Goal: Task Accomplishment & Management: Use online tool/utility

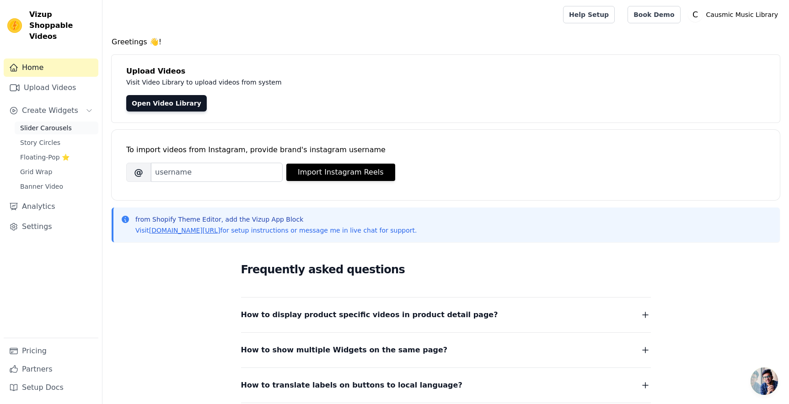
click at [41, 123] on span "Slider Carousels" at bounding box center [46, 127] width 52 height 9
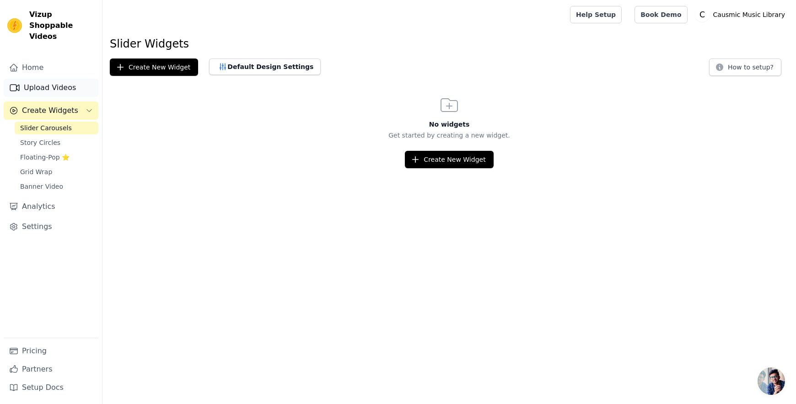
click at [52, 82] on link "Upload Videos" at bounding box center [51, 88] width 95 height 18
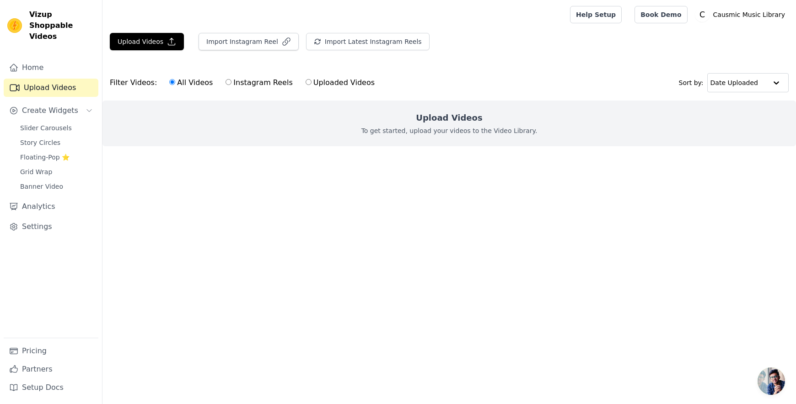
click at [437, 117] on h2 "Upload Videos" at bounding box center [449, 118] width 66 height 13
click at [272, 45] on button "Import Instagram Reel" at bounding box center [248, 41] width 100 height 17
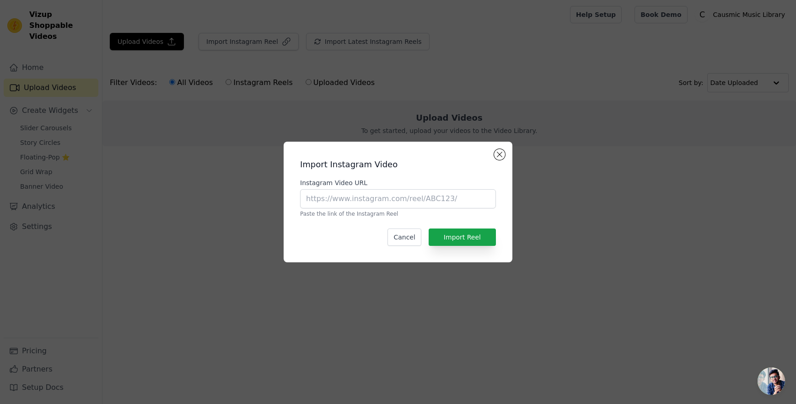
click at [251, 80] on div "Import Instagram Video Instagram Video URL Paste the link of the Instagram Reel…" at bounding box center [398, 202] width 796 height 404
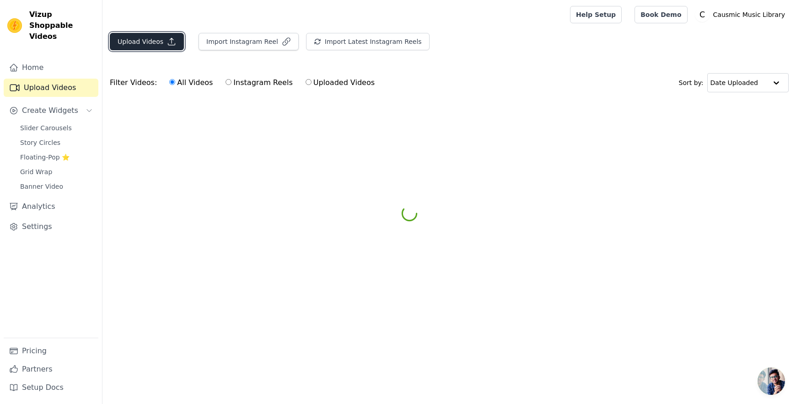
click at [150, 49] on button "Upload Videos" at bounding box center [147, 41] width 74 height 17
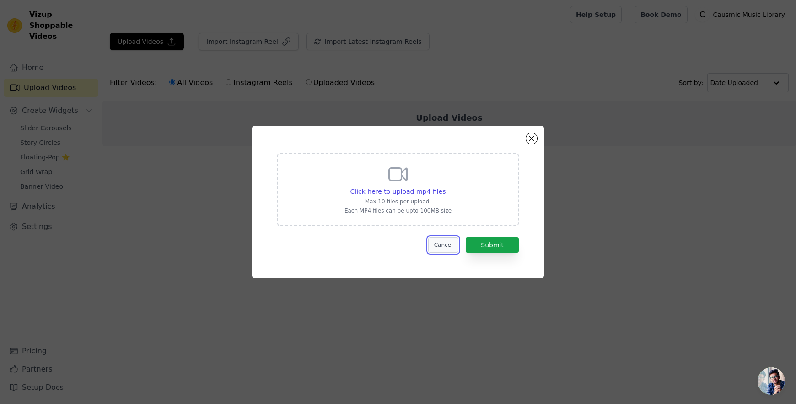
click at [441, 244] on button "Cancel" at bounding box center [443, 245] width 31 height 16
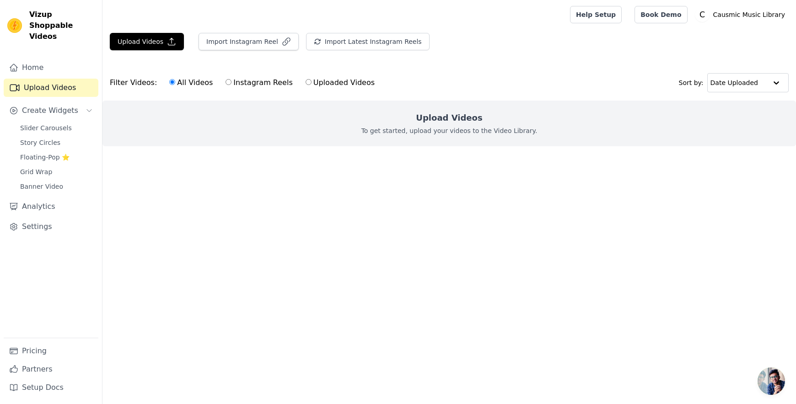
click at [41, 79] on link "Upload Videos" at bounding box center [51, 88] width 95 height 18
click at [50, 79] on link "Upload Videos" at bounding box center [51, 88] width 95 height 18
click at [32, 63] on link "Home" at bounding box center [51, 68] width 95 height 18
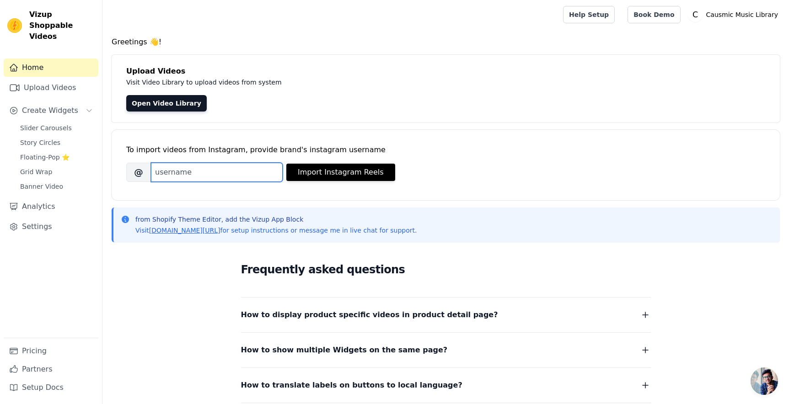
click at [206, 172] on input "Brand's Instagram Username" at bounding box center [217, 172] width 132 height 19
type input "causmicmusiclibrary"
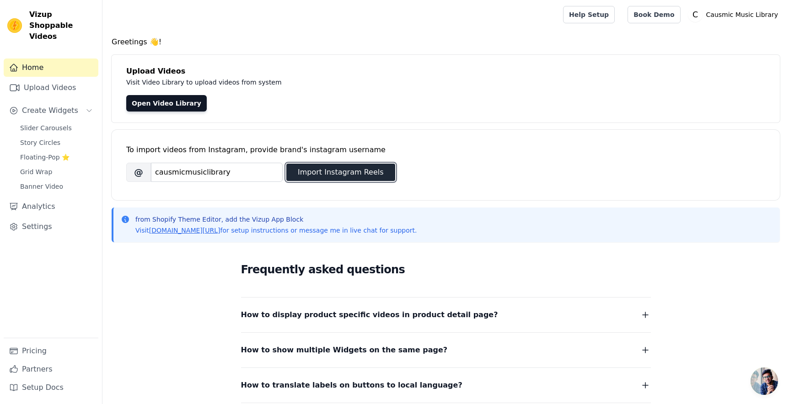
click at [330, 171] on button "Import Instagram Reels" at bounding box center [340, 172] width 109 height 17
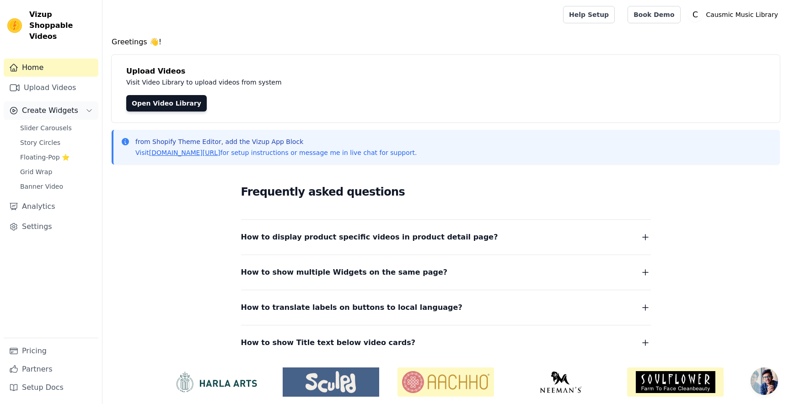
click at [36, 105] on span "Create Widgets" at bounding box center [50, 110] width 56 height 11
click at [36, 123] on span "Slider Carousels" at bounding box center [46, 127] width 52 height 9
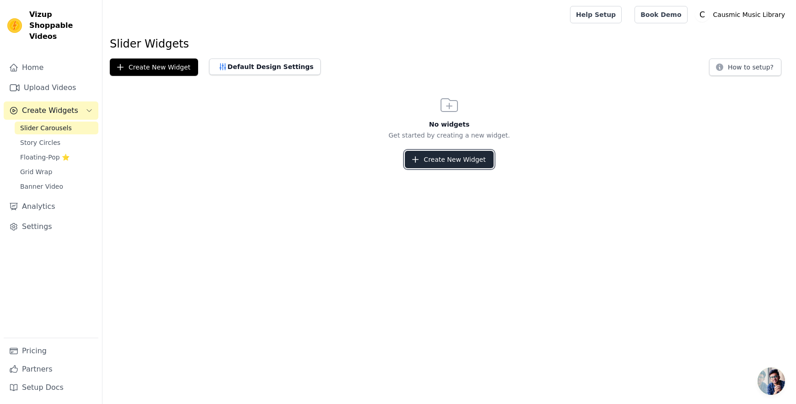
click at [449, 160] on button "Create New Widget" at bounding box center [449, 159] width 88 height 17
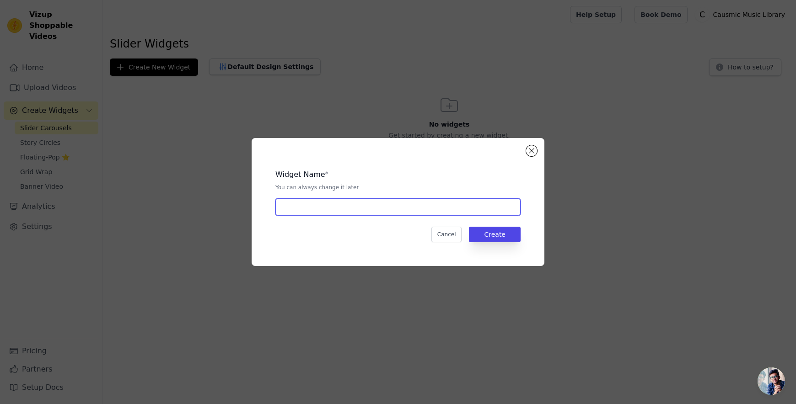
click at [302, 209] on input "text" at bounding box center [397, 206] width 245 height 17
type input "Albums"
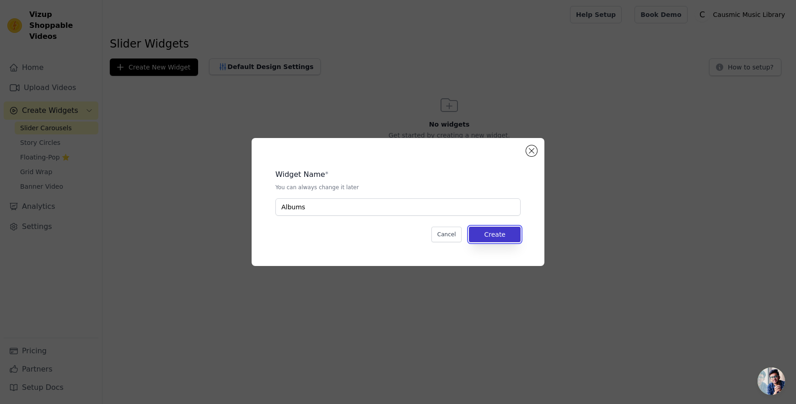
click at [493, 234] on button "Create" at bounding box center [495, 235] width 52 height 16
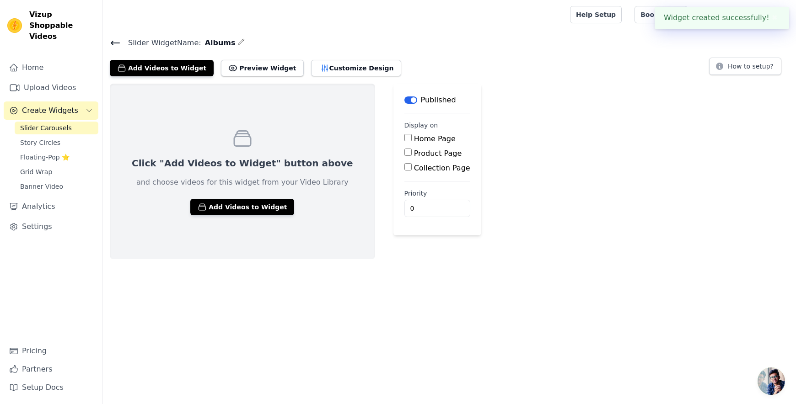
click at [404, 134] on input "Home Page" at bounding box center [407, 137] width 7 height 7
checkbox input "true"
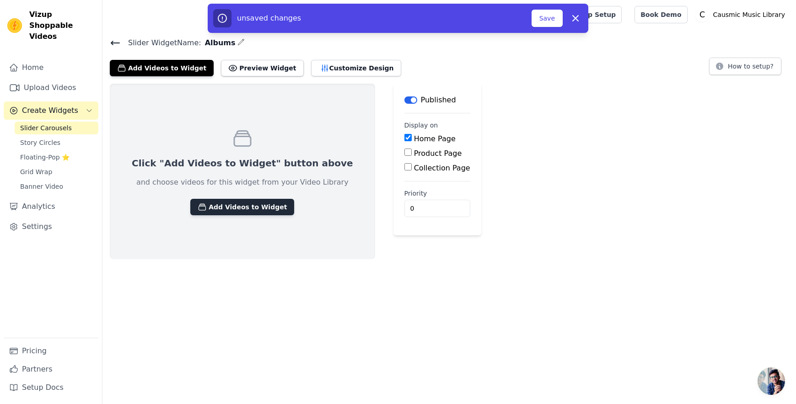
click at [241, 212] on button "Add Videos to Widget" at bounding box center [242, 207] width 104 height 16
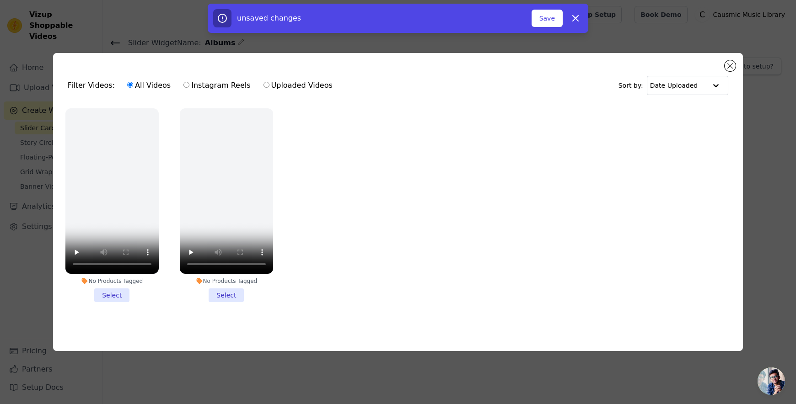
click at [263, 82] on input "Uploaded Videos" at bounding box center [266, 85] width 6 height 6
radio input "true"
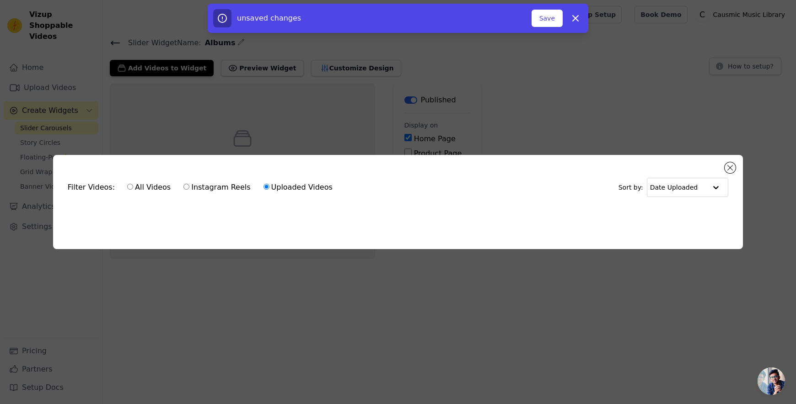
click at [127, 186] on input "All Videos" at bounding box center [130, 187] width 6 height 6
radio input "true"
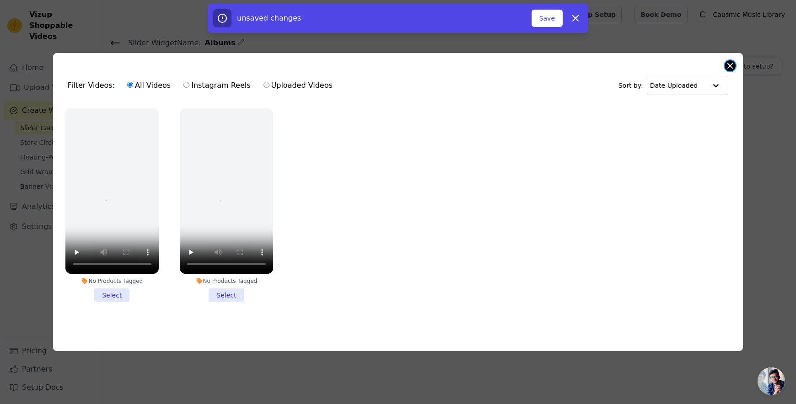
click at [728, 63] on button "Close modal" at bounding box center [729, 65] width 11 height 11
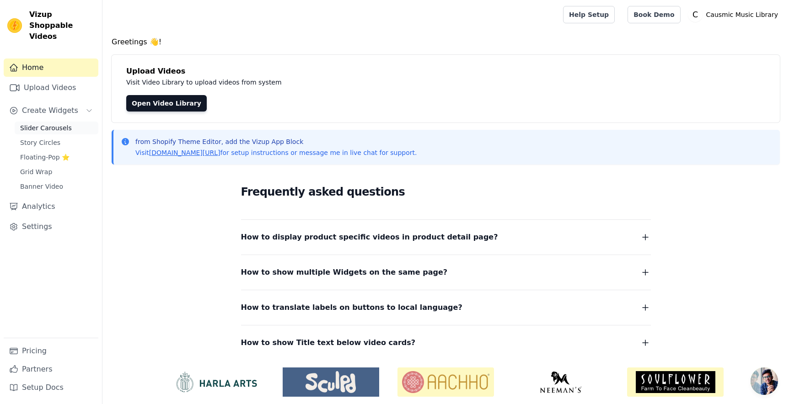
click at [54, 123] on span "Slider Carousels" at bounding box center [46, 127] width 52 height 9
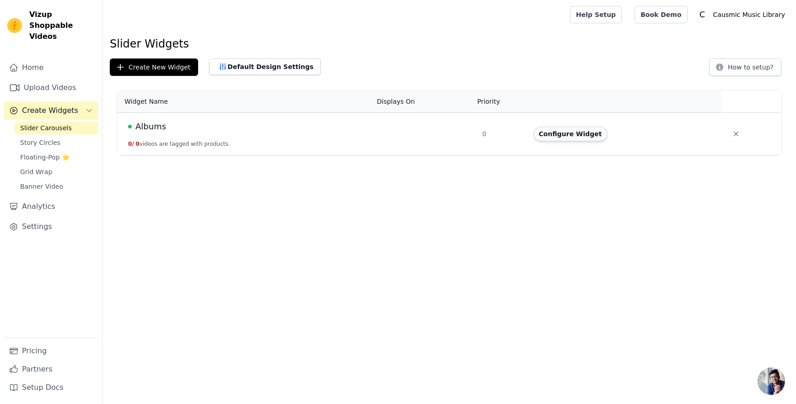
click at [571, 139] on button "Configure Widget" at bounding box center [570, 134] width 74 height 15
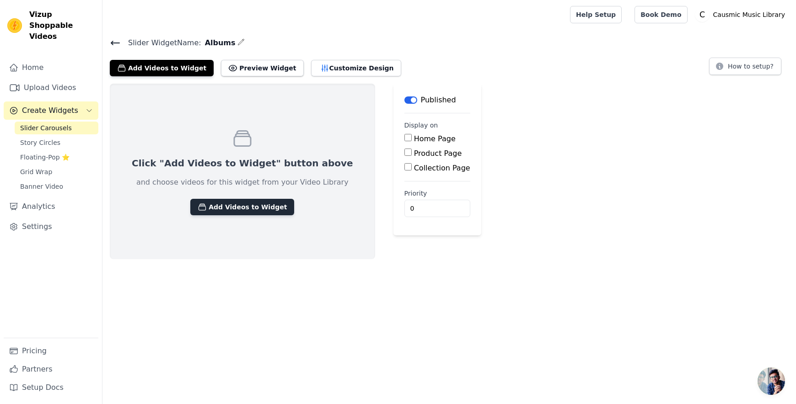
click at [244, 212] on button "Add Videos to Widget" at bounding box center [242, 207] width 104 height 16
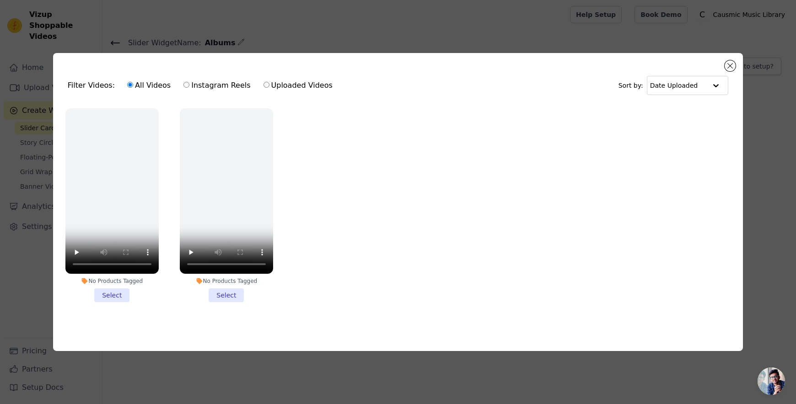
click at [183, 82] on input "Instagram Reels" at bounding box center [186, 85] width 6 height 6
radio input "true"
click at [263, 82] on input "Uploaded Videos" at bounding box center [266, 85] width 6 height 6
radio input "true"
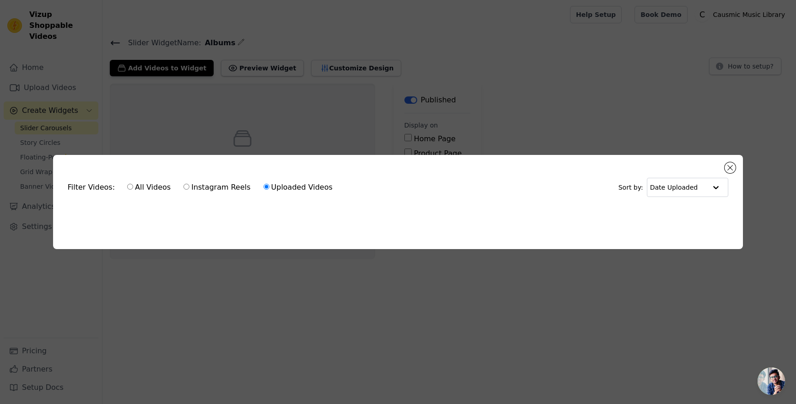
click at [236, 97] on div "Filter Videos: All Videos Instagram Reels Uploaded Videos Sort by: Date Uploade…" at bounding box center [398, 202] width 796 height 404
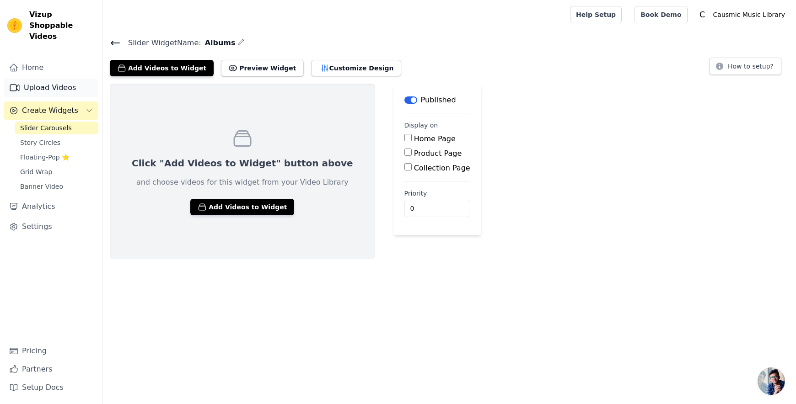
click at [69, 79] on link "Upload Videos" at bounding box center [51, 88] width 95 height 18
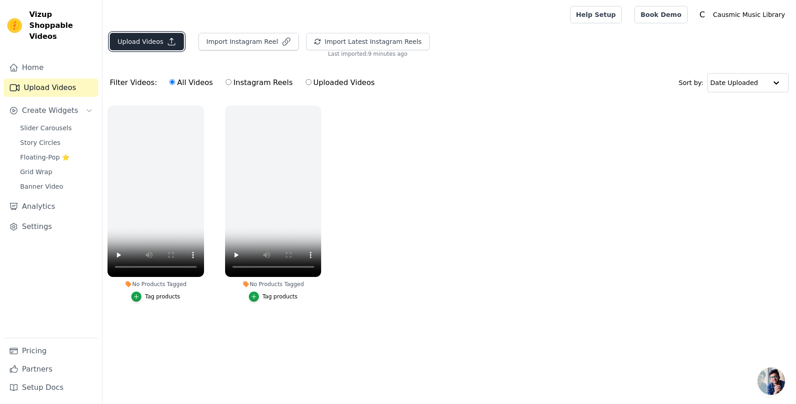
click at [157, 44] on button "Upload Videos" at bounding box center [147, 41] width 74 height 17
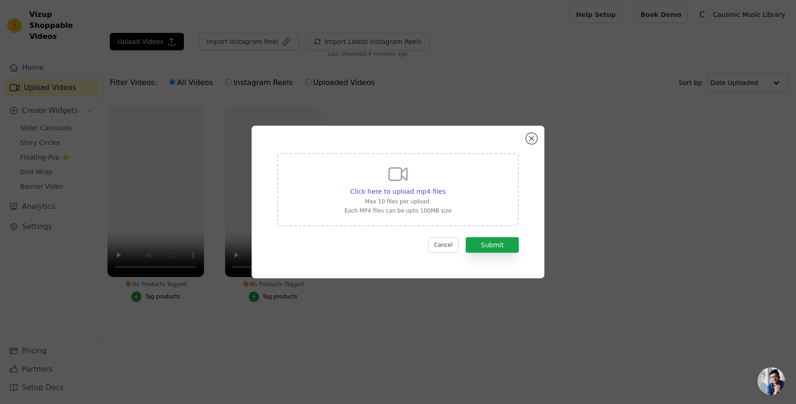
click at [436, 185] on div "Click here to upload mp4 files Max 10 files per upload. Each MP4 files can be u…" at bounding box center [397, 188] width 107 height 51
click at [445, 187] on input "Click here to upload mp4 files Max 10 files per upload. Each MP4 files can be u…" at bounding box center [445, 187] width 0 height 0
click at [402, 192] on span "Click here to upload mp4 files" at bounding box center [398, 191] width 96 height 7
click at [445, 187] on input "Click here to upload mp4 files Max 10 files per upload. Each MP4 files can be u…" at bounding box center [445, 187] width 0 height 0
type input "C:\fakepath\Soulstice1.mp4"
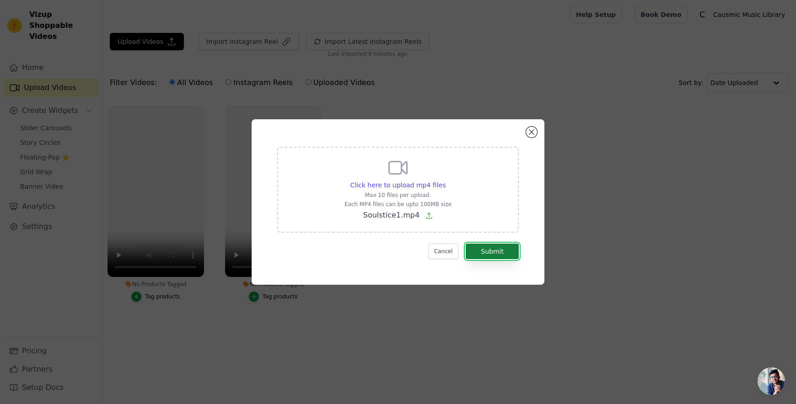
click at [494, 247] on button "Submit" at bounding box center [492, 252] width 53 height 16
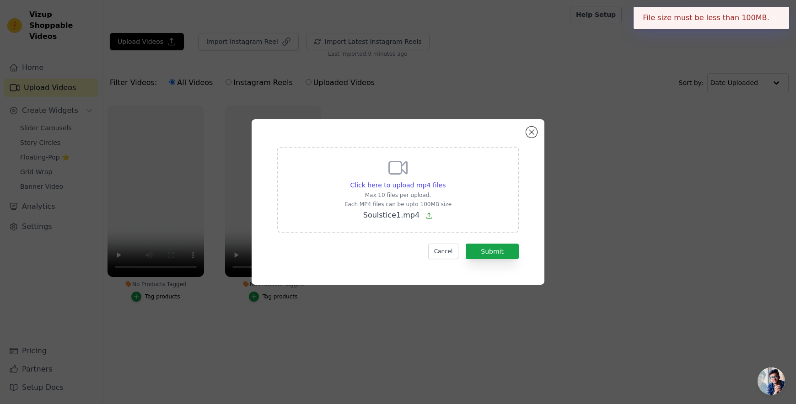
click at [774, 20] on button "✖" at bounding box center [774, 17] width 11 height 11
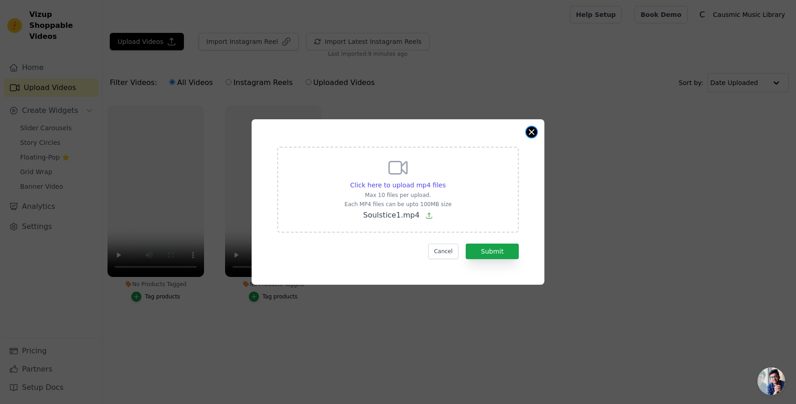
click at [536, 133] on button "Close modal" at bounding box center [531, 132] width 11 height 11
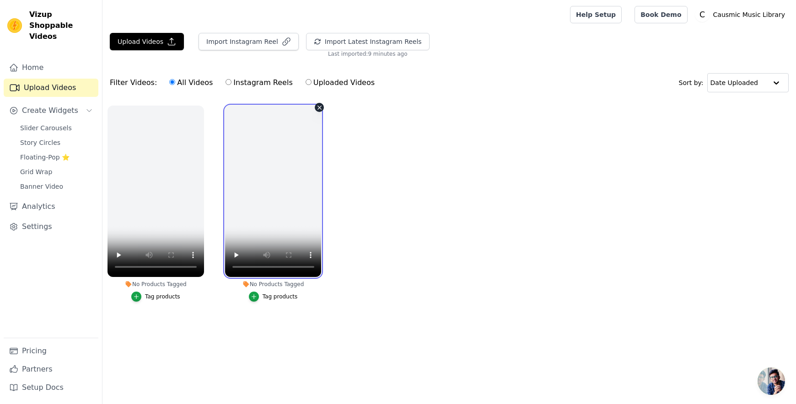
click at [246, 188] on video at bounding box center [273, 191] width 96 height 171
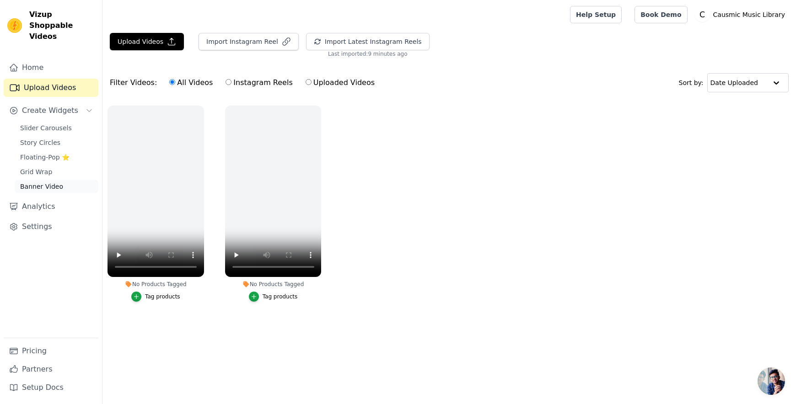
click at [41, 181] on link "Banner Video" at bounding box center [57, 186] width 84 height 13
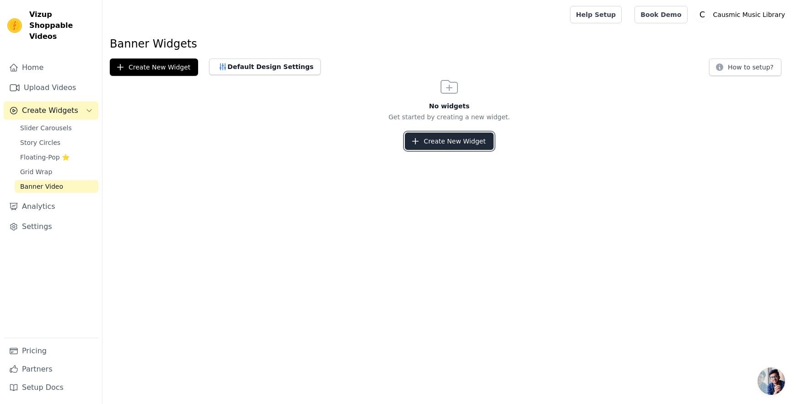
click at [448, 143] on button "Create New Widget" at bounding box center [449, 141] width 88 height 17
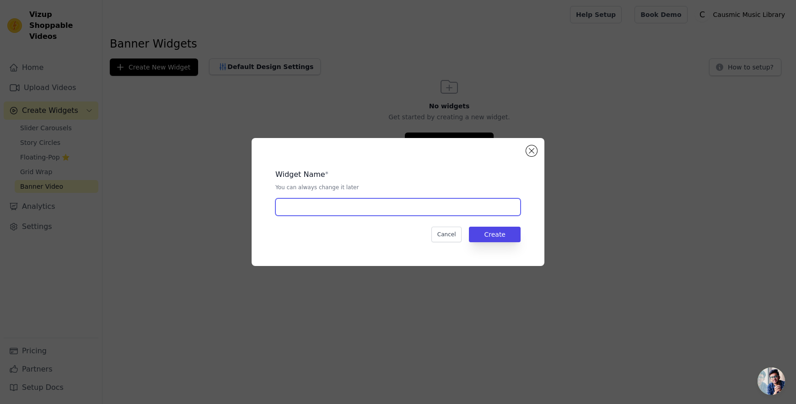
click at [362, 205] on input "text" at bounding box center [397, 206] width 245 height 17
type input "Albums"
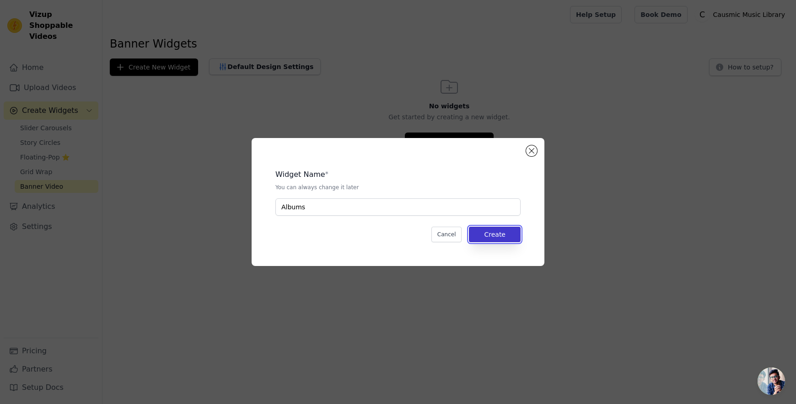
click at [495, 236] on button "Create" at bounding box center [495, 235] width 52 height 16
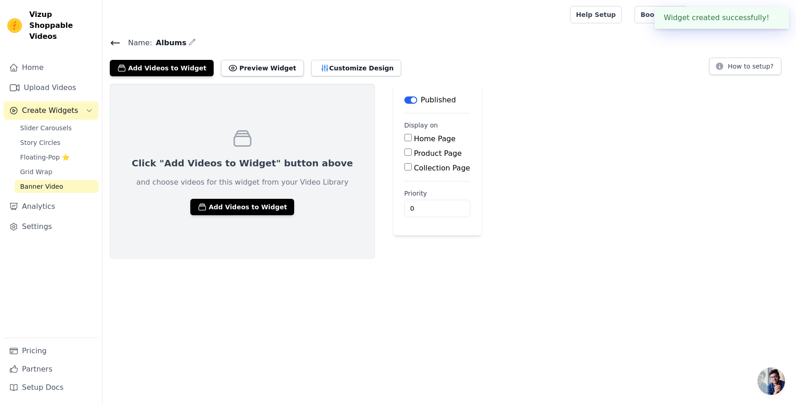
click at [404, 143] on div "Home Page" at bounding box center [437, 139] width 66 height 11
click at [404, 139] on input "Home Page" at bounding box center [407, 137] width 7 height 7
checkbox input "true"
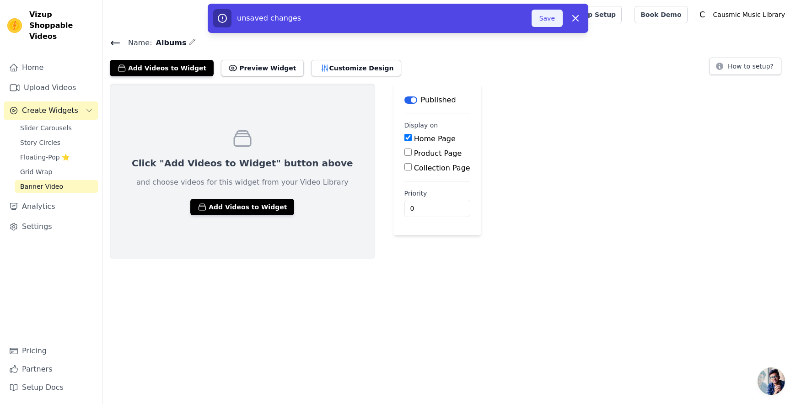
click at [547, 16] on button "Save" at bounding box center [546, 18] width 31 height 17
click at [225, 208] on button "Add Videos to Widget" at bounding box center [242, 207] width 104 height 16
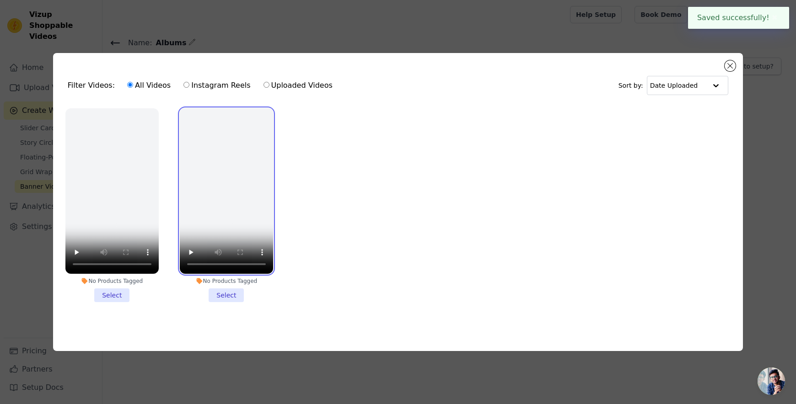
click at [227, 165] on video at bounding box center [226, 191] width 93 height 166
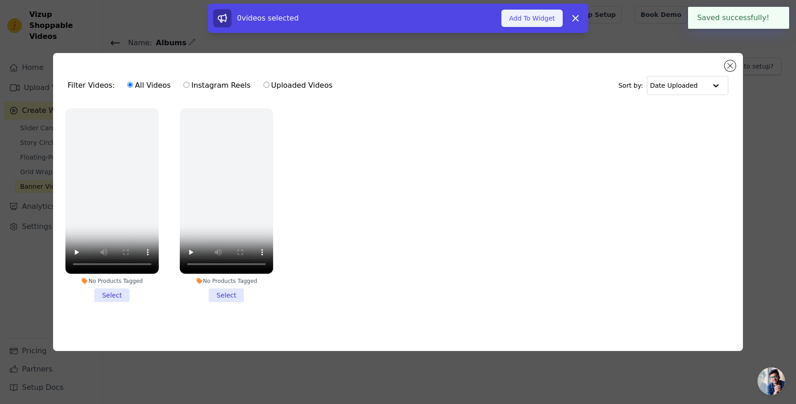
click at [546, 26] on button "Add To Widget" at bounding box center [531, 18] width 61 height 17
